Goal: Find specific page/section: Find specific page/section

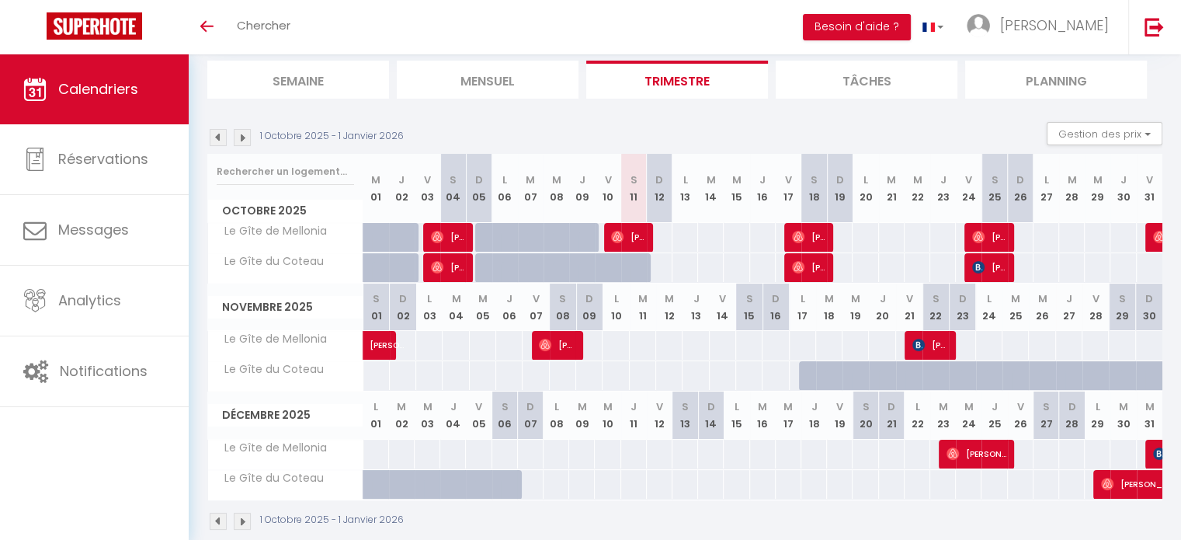
scroll to position [123, 0]
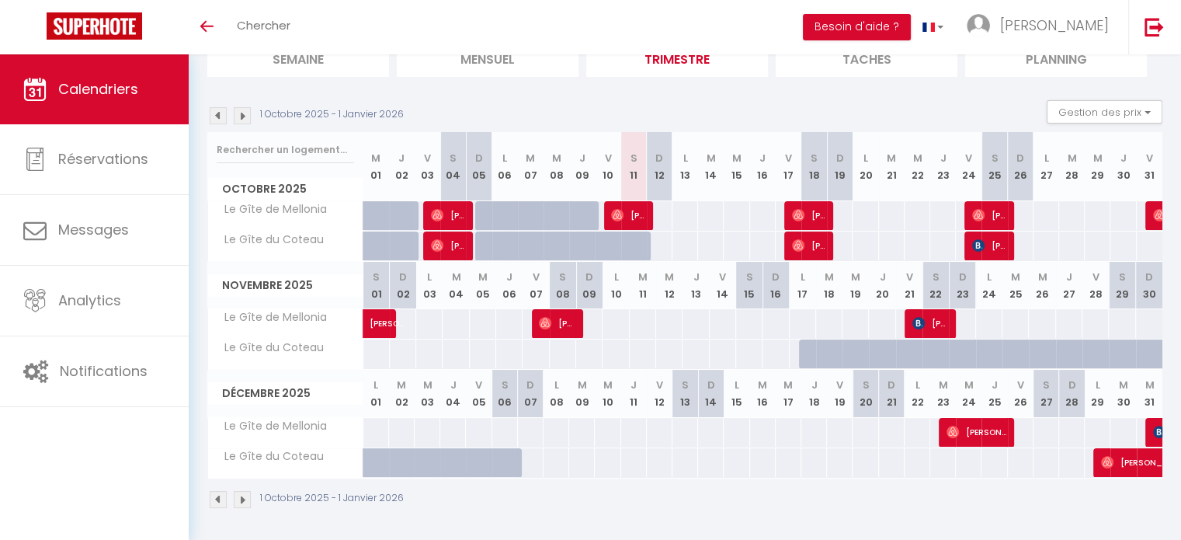
click at [242, 117] on img at bounding box center [242, 115] width 17 height 17
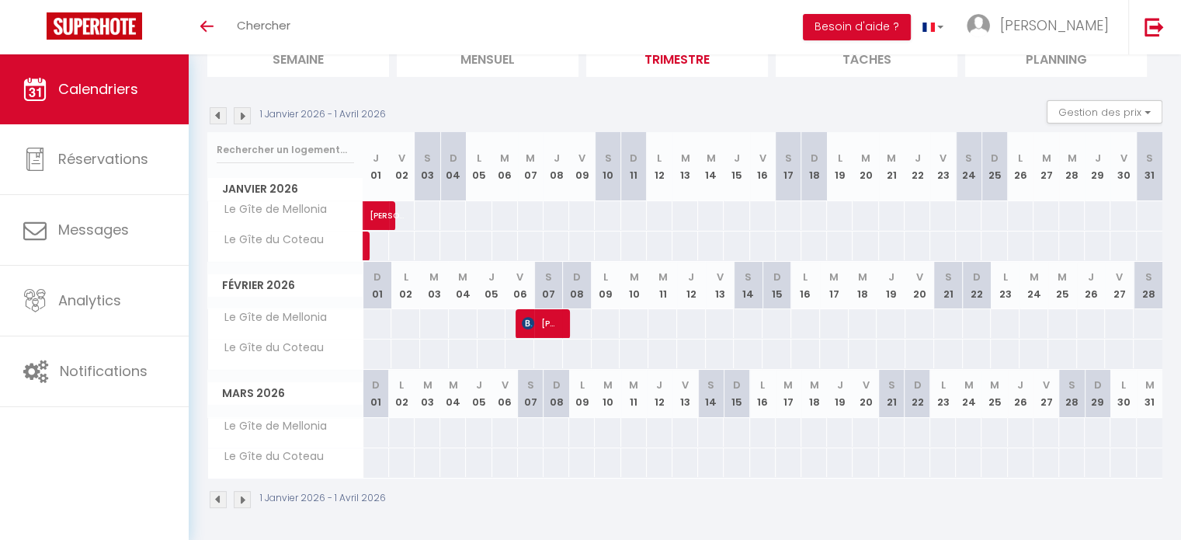
click at [242, 117] on img at bounding box center [242, 115] width 17 height 17
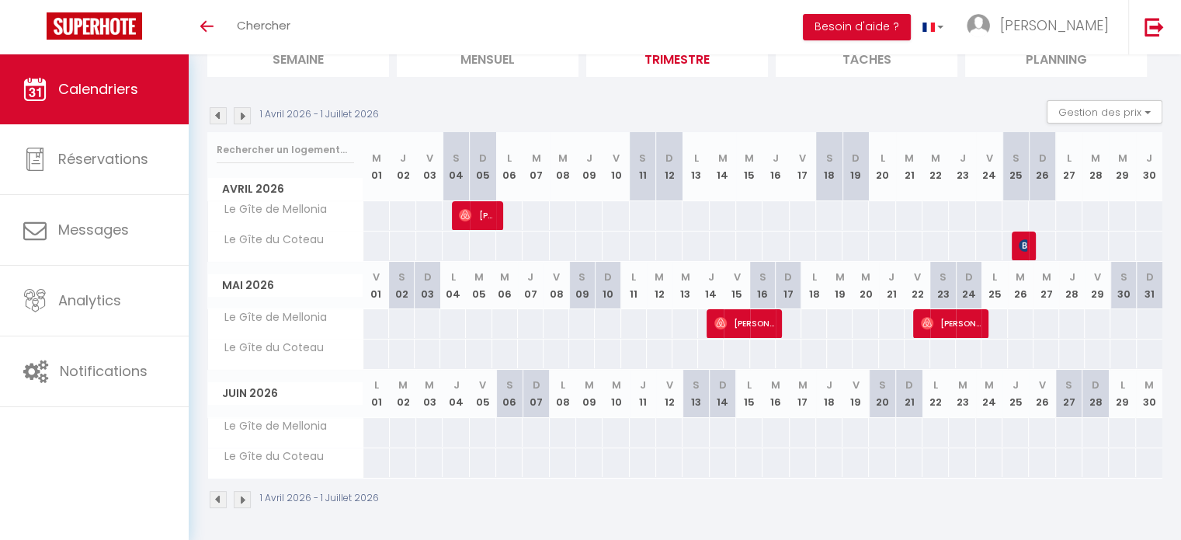
click at [245, 114] on img at bounding box center [242, 115] width 17 height 17
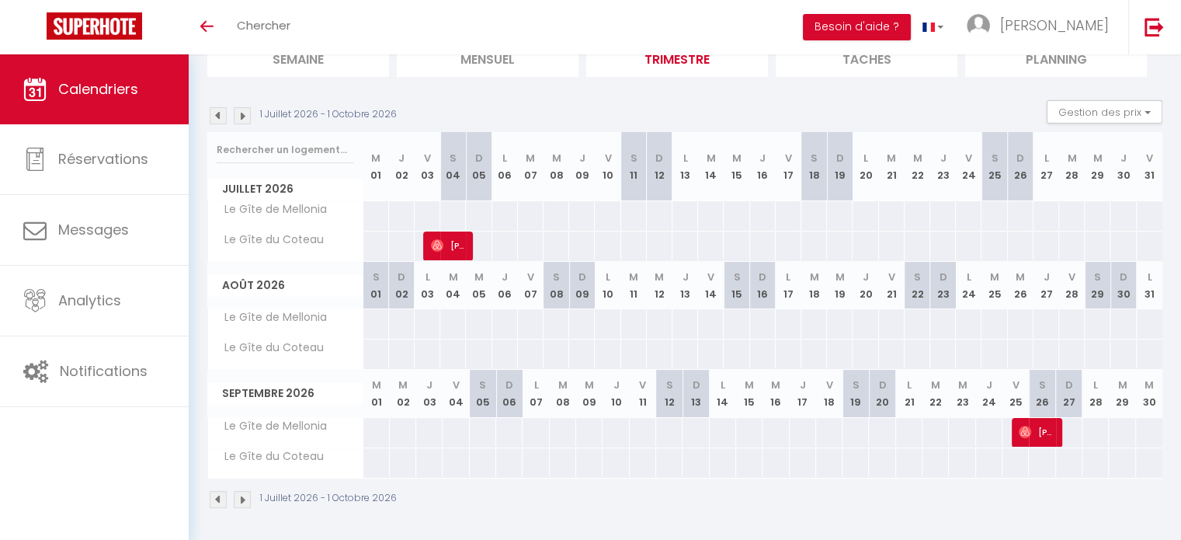
click at [252, 113] on div "1 Juillet 2026 - 1 Octobre 2026" at bounding box center [304, 115] width 194 height 17
click at [239, 117] on img at bounding box center [242, 115] width 17 height 17
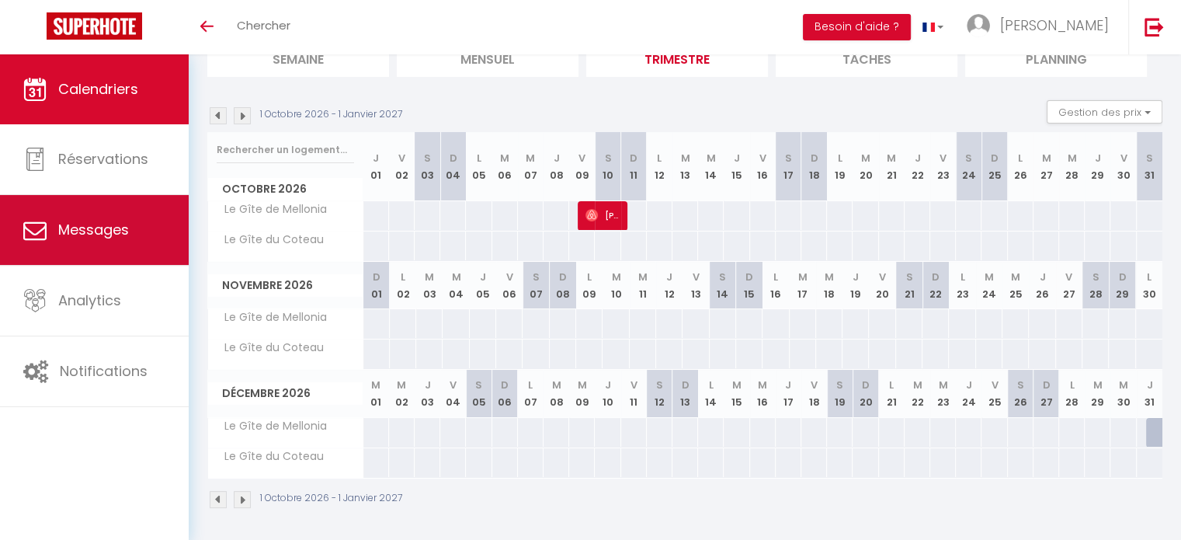
click at [134, 231] on link "Messages" at bounding box center [94, 230] width 189 height 70
select select "message"
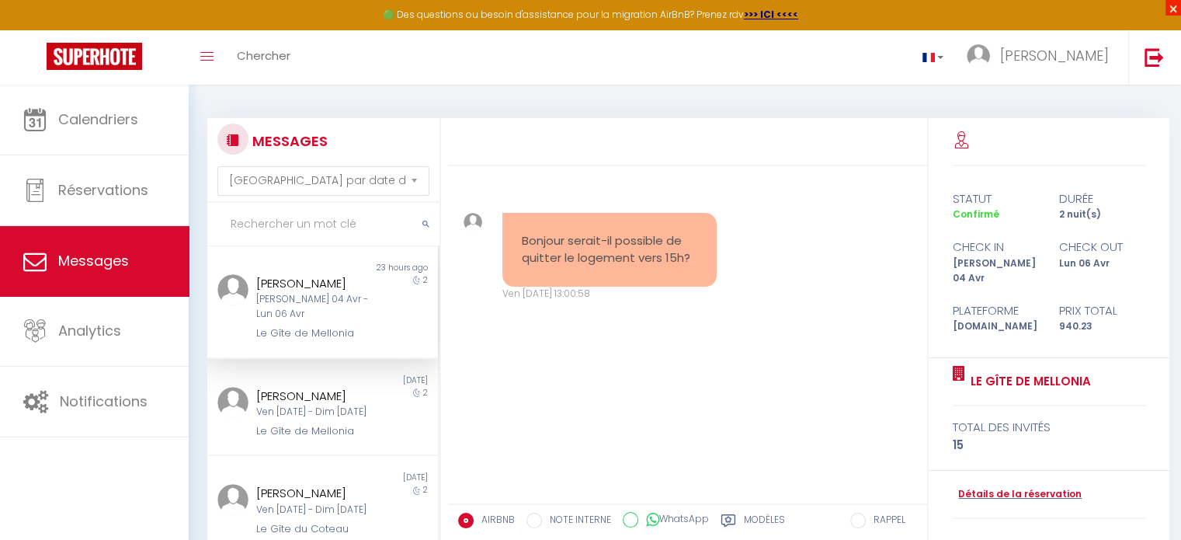
click at [1174, 2] on span "×" at bounding box center [1173, 8] width 16 height 16
